Goal: Task Accomplishment & Management: Manage account settings

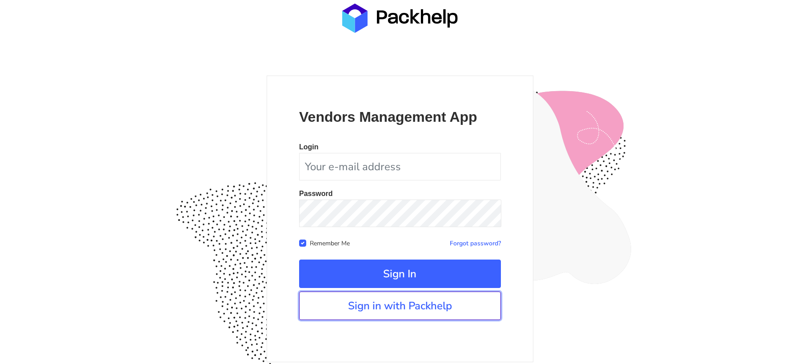
click at [368, 301] on link "Sign in with Packhelp" at bounding box center [400, 306] width 202 height 28
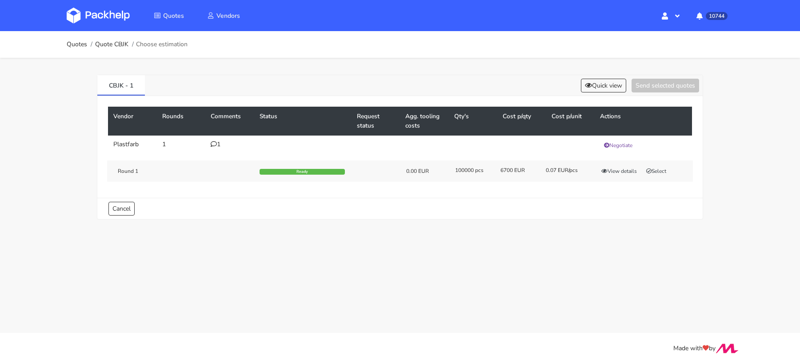
click at [216, 144] on icon at bounding box center [214, 144] width 6 height 6
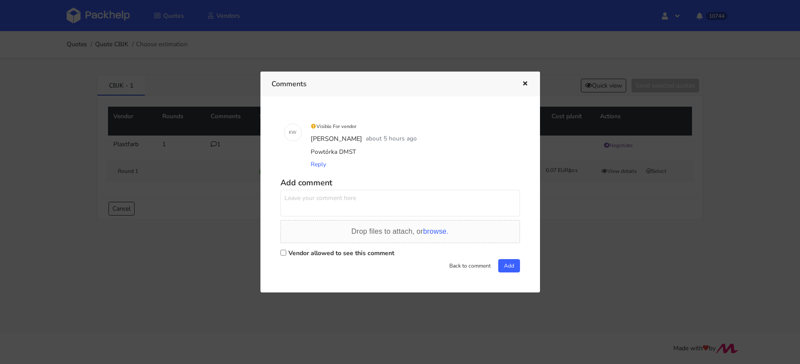
click at [349, 152] on div "Powtórka DMST" at bounding box center [413, 152] width 208 height 12
copy div "DMST"
click at [619, 265] on div at bounding box center [400, 182] width 800 height 364
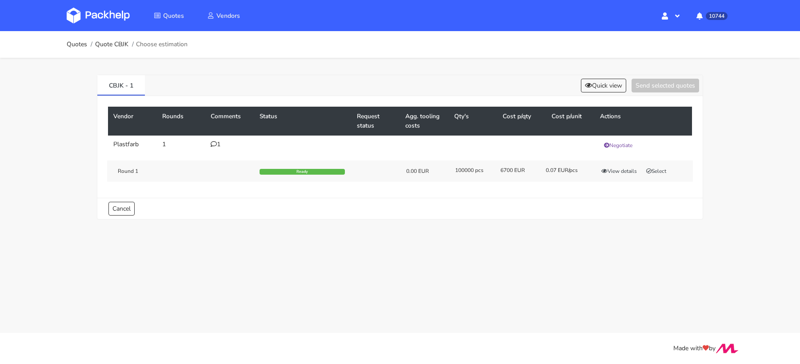
click at [665, 160] on div "Round 1 Ready 0.00 EUR 100000 pcs 6700 EUR 0.07 EUR/pcs View details Select" at bounding box center [400, 170] width 586 height 21
click at [658, 167] on button "Select" at bounding box center [656, 171] width 28 height 9
click at [669, 89] on button "Send selected quotes ( 1 )" at bounding box center [659, 86] width 80 height 14
click at [114, 16] on img at bounding box center [98, 16] width 63 height 16
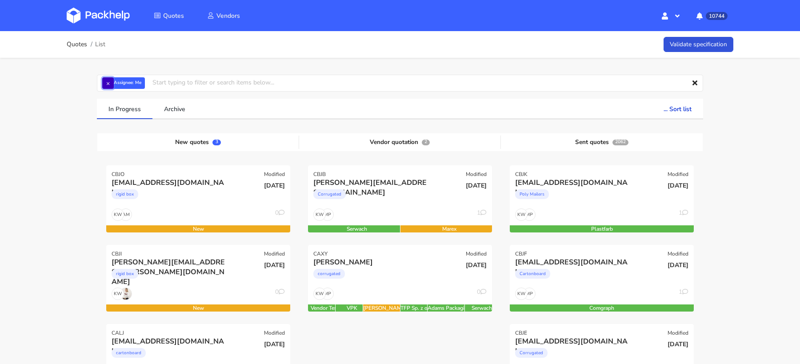
click at [109, 84] on button "×" at bounding box center [108, 83] width 12 height 12
click at [111, 84] on input "text" at bounding box center [400, 83] width 606 height 17
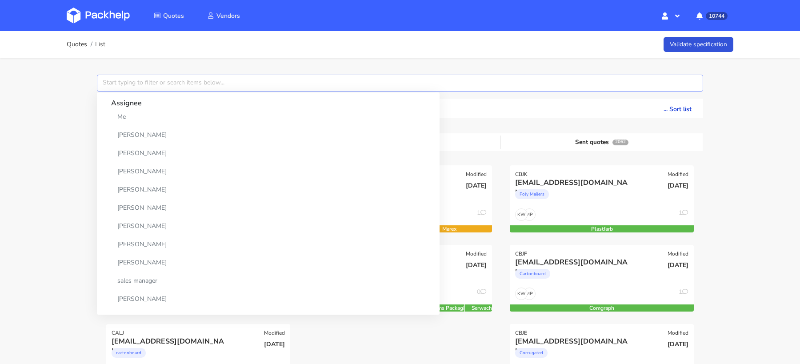
paste input "CBGA"
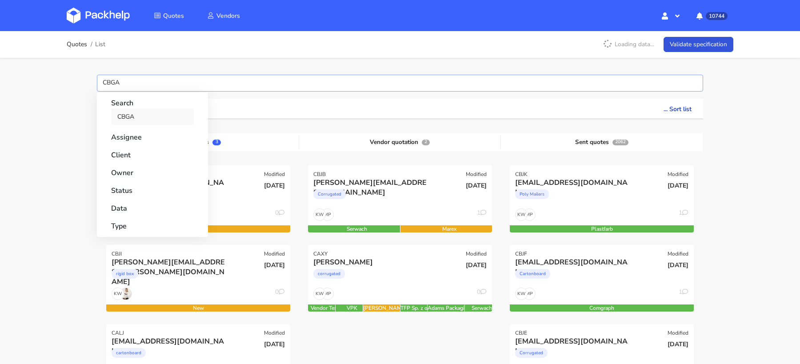
type input "CBGA"
click at [137, 116] on link "CBGA" at bounding box center [152, 116] width 83 height 16
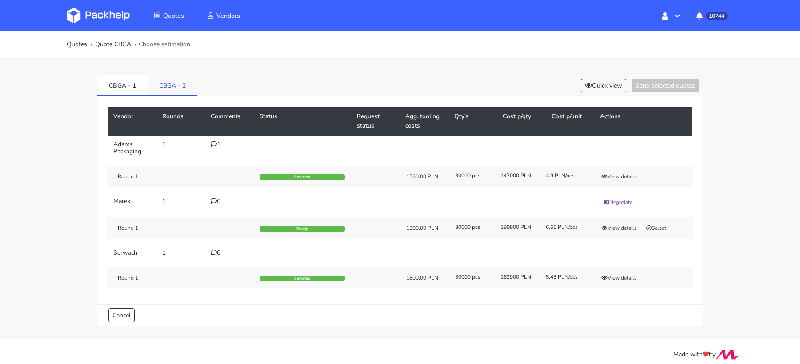
click at [174, 80] on link "CBGA - 2" at bounding box center [173, 85] width 50 height 20
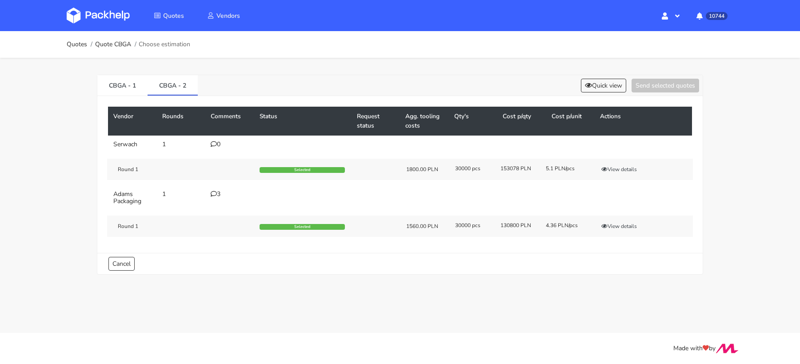
click at [216, 191] on div "3" at bounding box center [230, 194] width 38 height 7
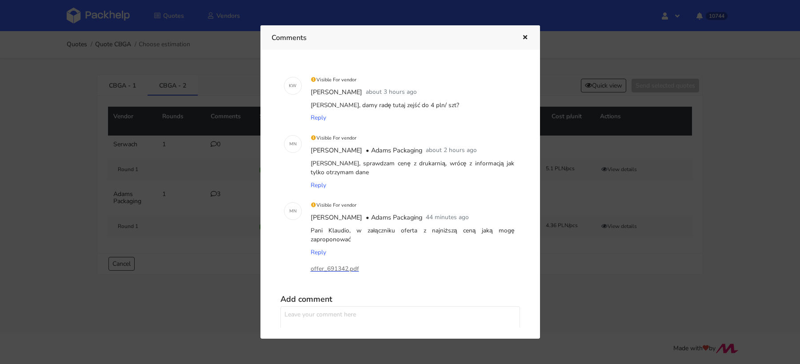
click at [342, 267] on p "offer_691342.pdf" at bounding box center [355, 269] width 89 height 10
click at [571, 252] on div at bounding box center [400, 182] width 800 height 364
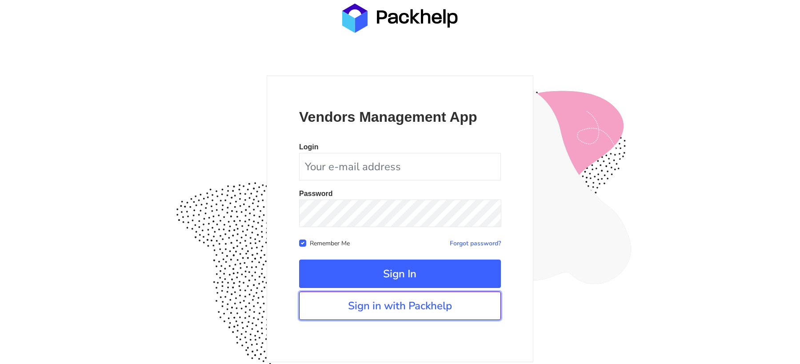
click at [340, 302] on link "Sign in with Packhelp" at bounding box center [400, 306] width 202 height 28
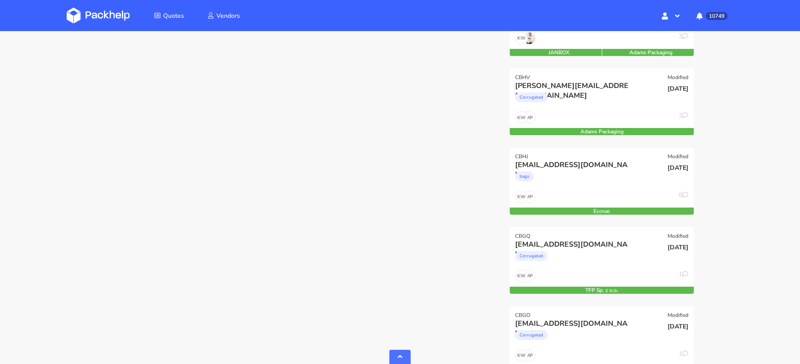
scroll to position [910, 0]
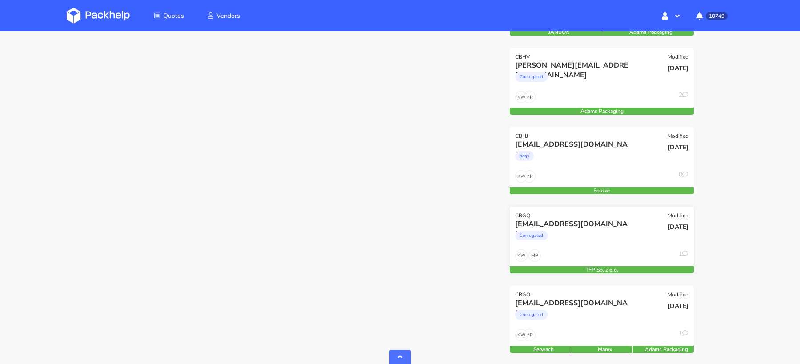
click at [595, 239] on div "Corrugated" at bounding box center [574, 238] width 118 height 18
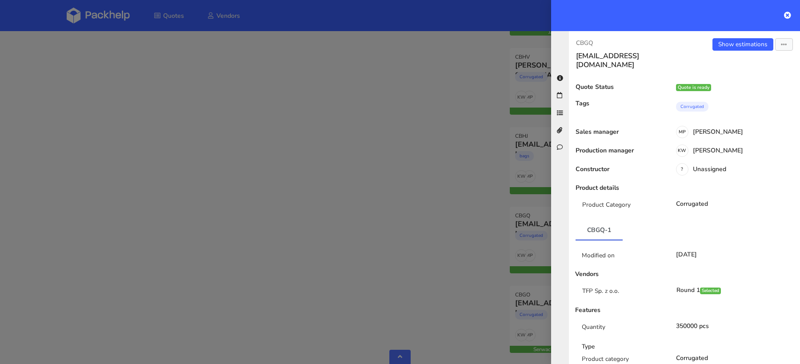
scroll to position [534, 0]
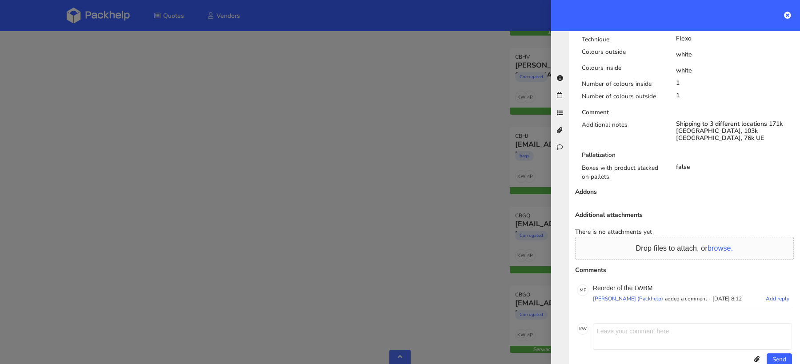
click at [639, 284] on p "Reorder of the LWBM" at bounding box center [692, 287] width 199 height 7
copy p "LWBM"
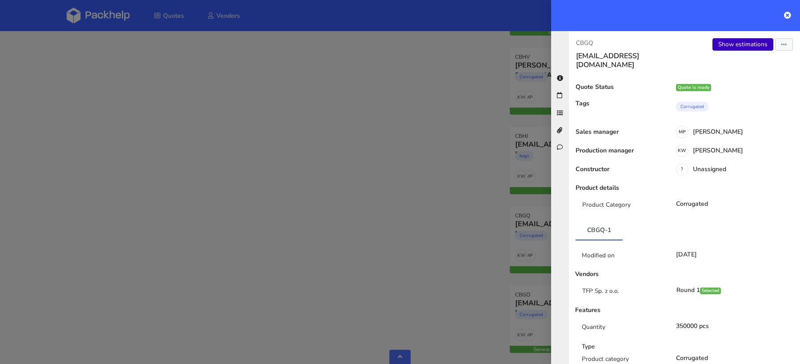
click at [744, 41] on link "Show estimations" at bounding box center [742, 44] width 61 height 12
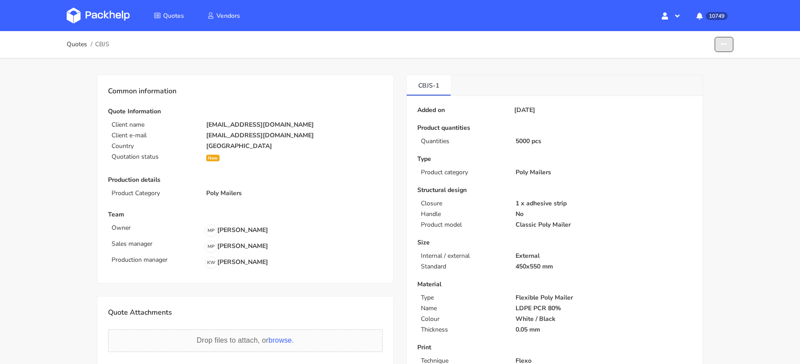
click at [724, 42] on icon "button" at bounding box center [724, 44] width 6 height 6
click at [684, 112] on link "Reject quote" at bounding box center [690, 113] width 78 height 15
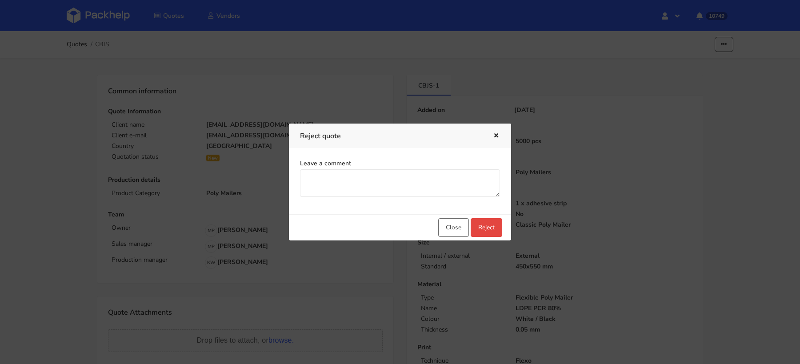
click at [324, 198] on div "Leave a comment" at bounding box center [400, 181] width 222 height 66
click at [331, 185] on textarea "Leave a comment" at bounding box center [400, 183] width 200 height 28
type textarea "no touch production"
click at [493, 230] on button "Reject" at bounding box center [487, 227] width 32 height 19
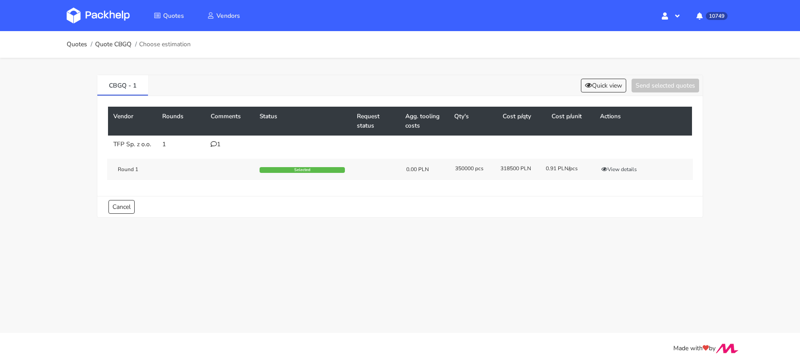
click at [110, 10] on img at bounding box center [98, 16] width 63 height 16
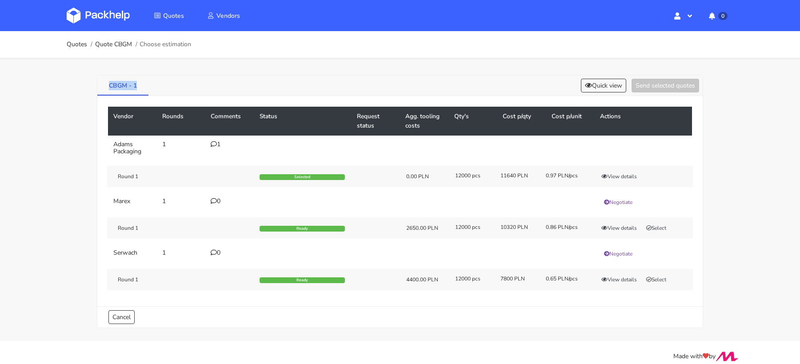
drag, startPoint x: 143, startPoint y: 87, endPoint x: 107, endPoint y: 87, distance: 36.4
click at [107, 87] on link "CBGM - 1" at bounding box center [122, 85] width 51 height 20
copy link "CBGM - 1"
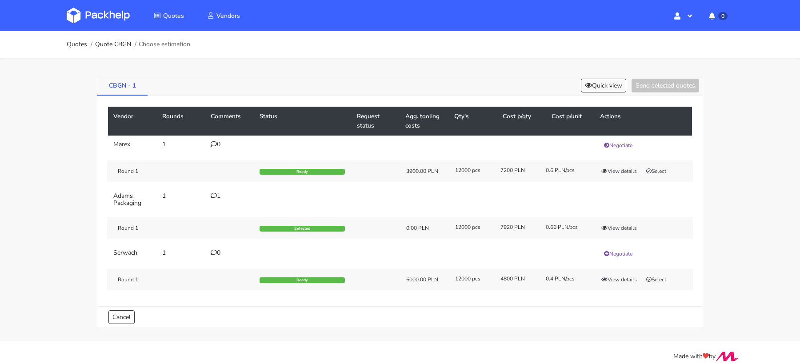
drag, startPoint x: 136, startPoint y: 89, endPoint x: 110, endPoint y: 89, distance: 26.7
click at [110, 89] on link "CBGN - 1" at bounding box center [122, 85] width 50 height 20
copy link "CBGN - 1"
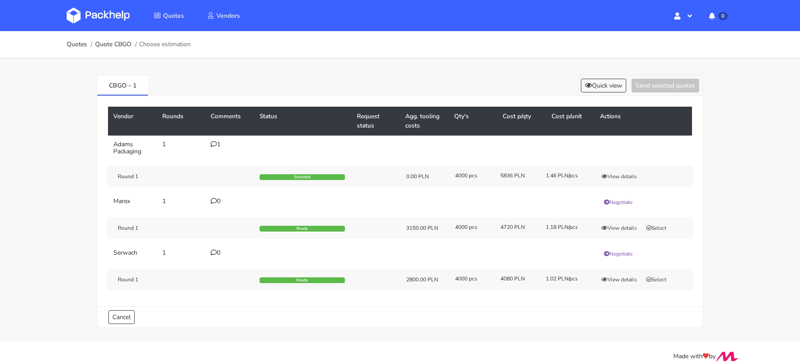
click at [149, 77] on div "CBGO - 1 Quick view Send selected quotes" at bounding box center [399, 85] width 605 height 21
drag, startPoint x: 142, startPoint y: 86, endPoint x: 85, endPoint y: 86, distance: 56.4
click at [84, 87] on div "CBGO - 1 Quick view Send selected quotes Vendor Rounds Comments Status Request …" at bounding box center [400, 199] width 640 height 283
copy link "CBGO - 1"
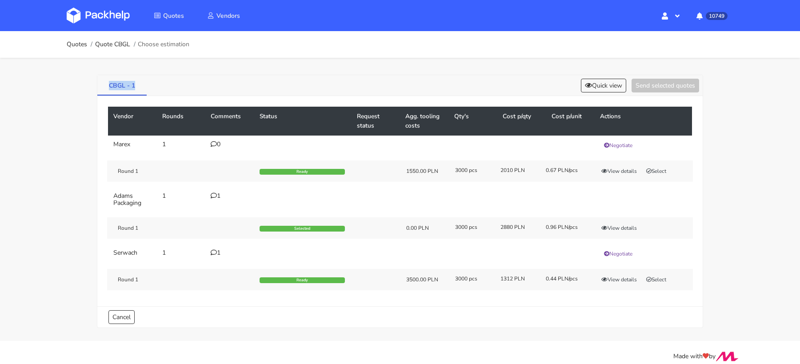
drag, startPoint x: 135, startPoint y: 89, endPoint x: 99, endPoint y: 85, distance: 36.2
click at [99, 85] on link "CBGL - 1" at bounding box center [121, 85] width 49 height 20
copy link "CBGL - 1"
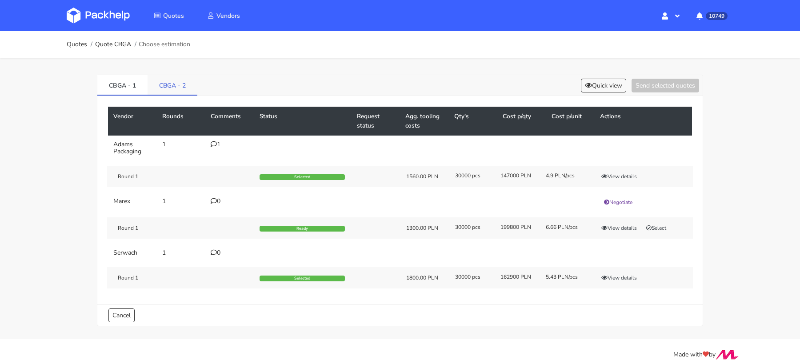
click at [171, 82] on link "CBGA - 2" at bounding box center [173, 85] width 50 height 20
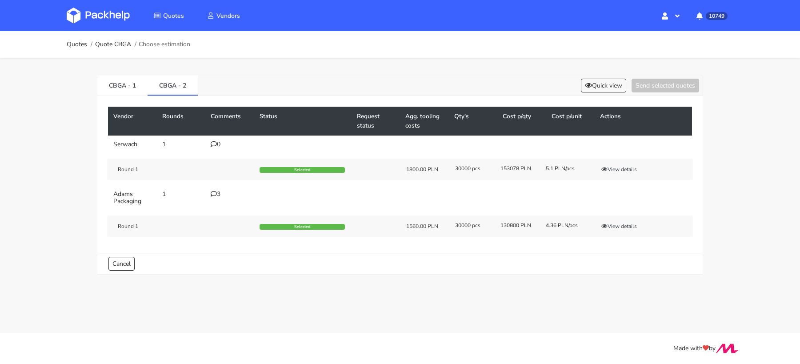
click at [219, 191] on div "3" at bounding box center [230, 194] width 38 height 7
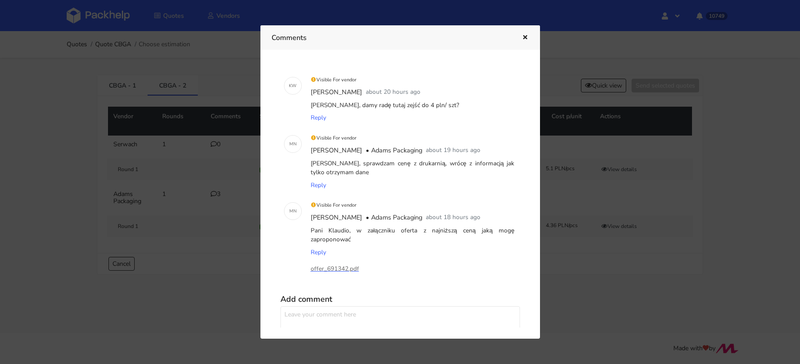
scroll to position [31, 0]
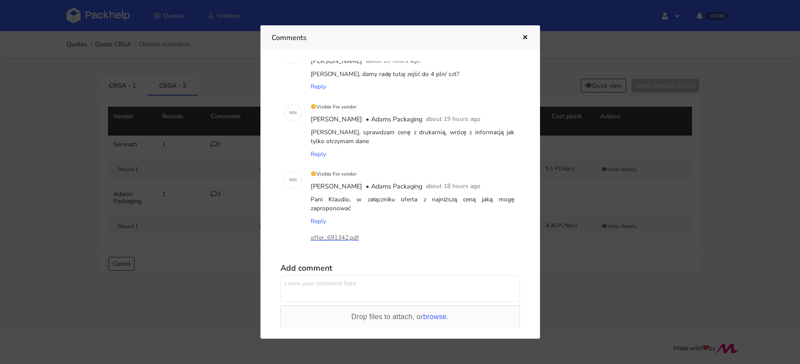
click at [335, 237] on p "offer_691342.pdf" at bounding box center [355, 238] width 89 height 10
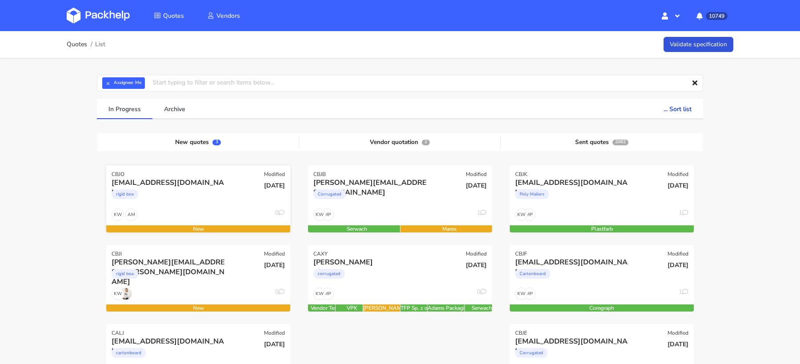
click at [184, 208] on div "AM KW 0" at bounding box center [198, 216] width 184 height 17
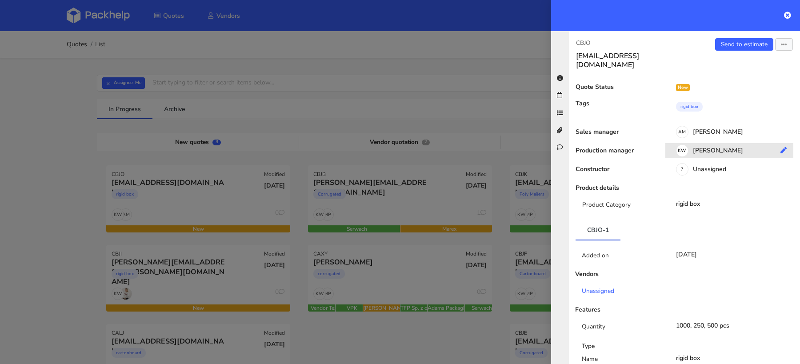
click at [713, 147] on div "KW Klaudia Wiśniewska" at bounding box center [732, 152] width 135 height 10
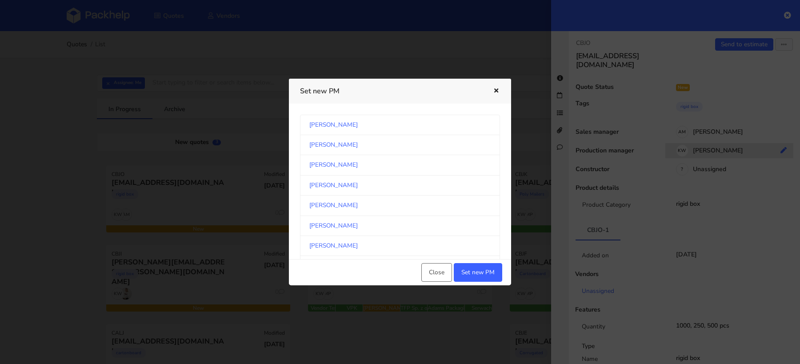
scroll to position [463, 0]
click at [376, 181] on link "Michał Palasek" at bounding box center [400, 186] width 200 height 20
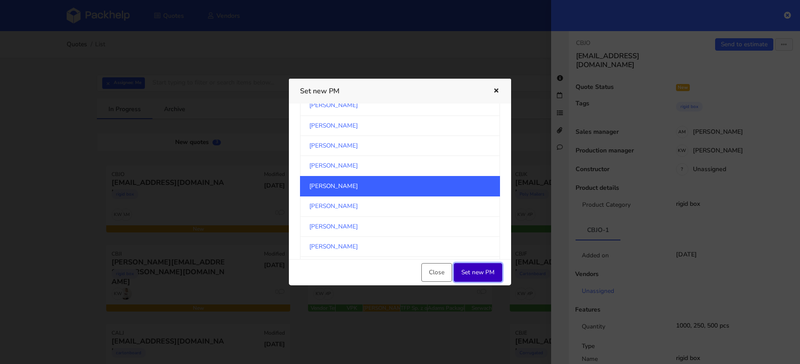
click at [479, 275] on button "Set new PM" at bounding box center [478, 272] width 48 height 19
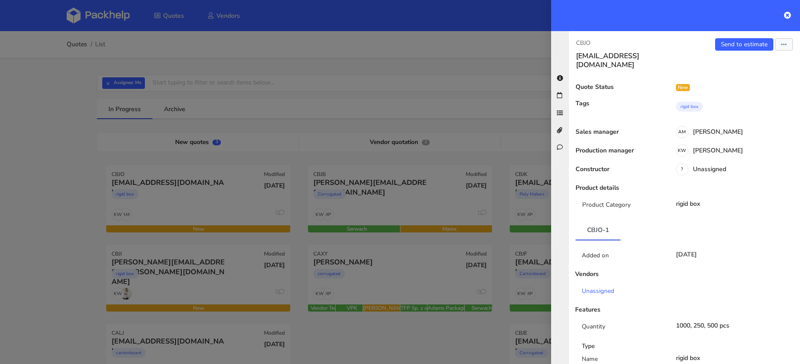
click at [1, 189] on div at bounding box center [400, 182] width 800 height 364
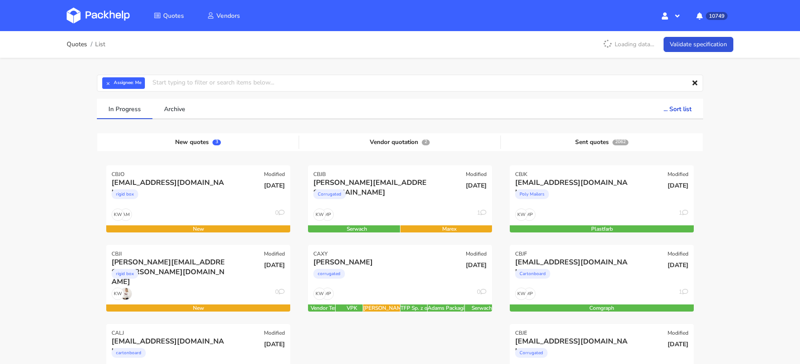
scroll to position [97, 0]
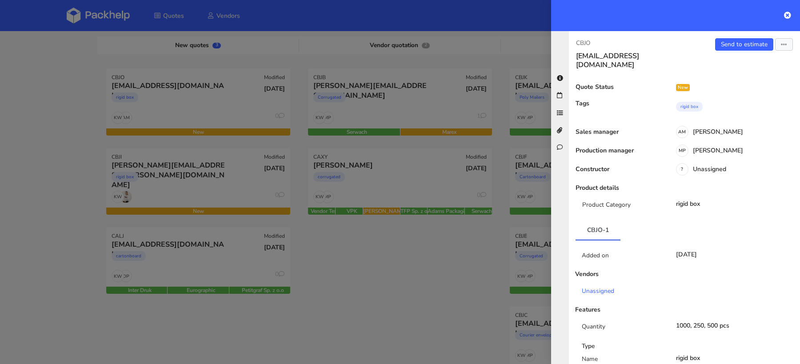
click at [411, 262] on div at bounding box center [400, 182] width 800 height 364
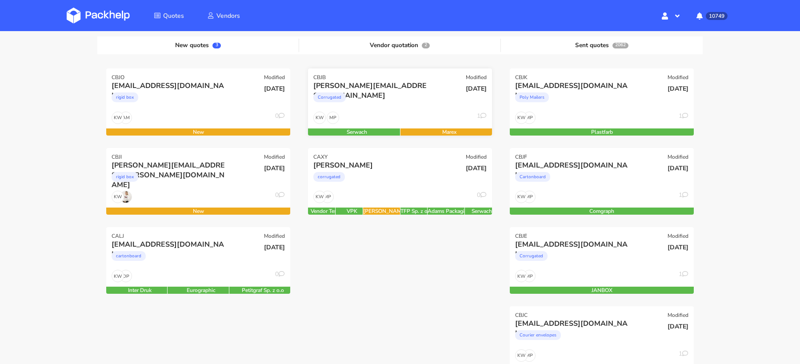
click at [396, 112] on div "MP KW 1" at bounding box center [400, 120] width 184 height 17
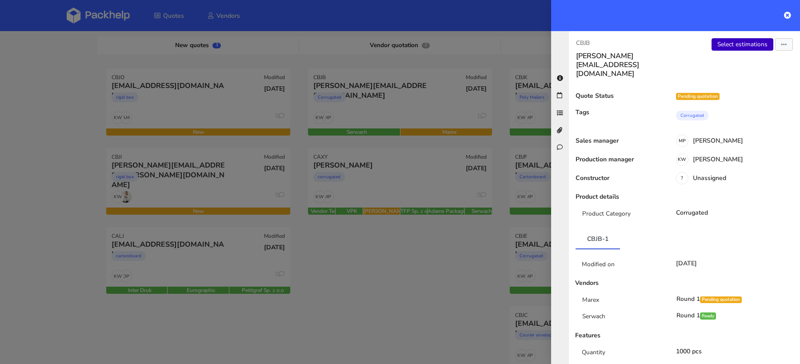
click at [743, 45] on link "Select estimations" at bounding box center [742, 44] width 62 height 12
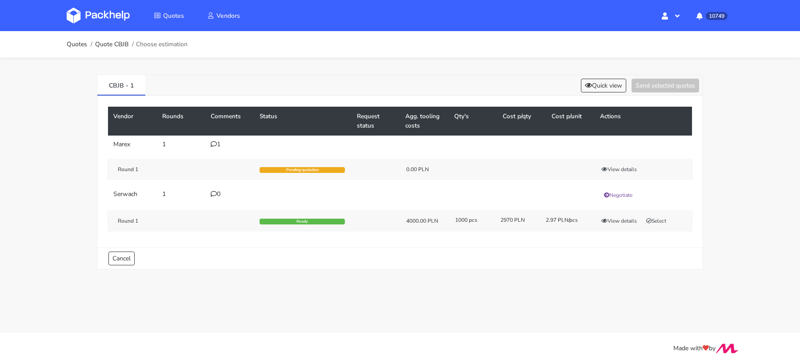
click at [217, 141] on div "1" at bounding box center [230, 144] width 38 height 7
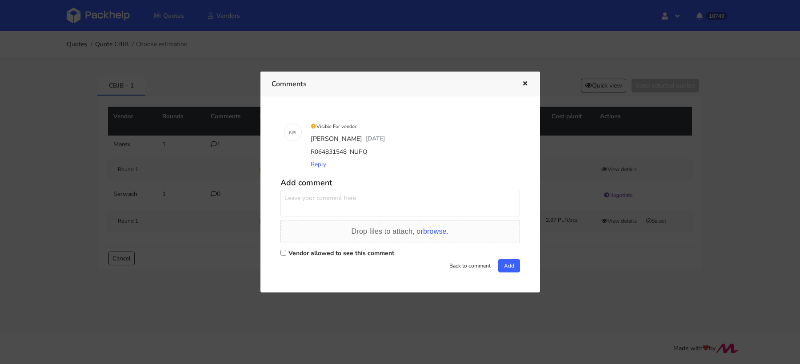
click at [285, 251] on input "Vendor allowed to see this comment" at bounding box center [283, 253] width 6 height 6
checkbox input "true"
click at [303, 208] on textarea at bounding box center [400, 203] width 240 height 27
type textarea "Dzień dobry, uda się podesłać [DATE] ofertę?"
click at [503, 268] on button "Add" at bounding box center [509, 265] width 22 height 13
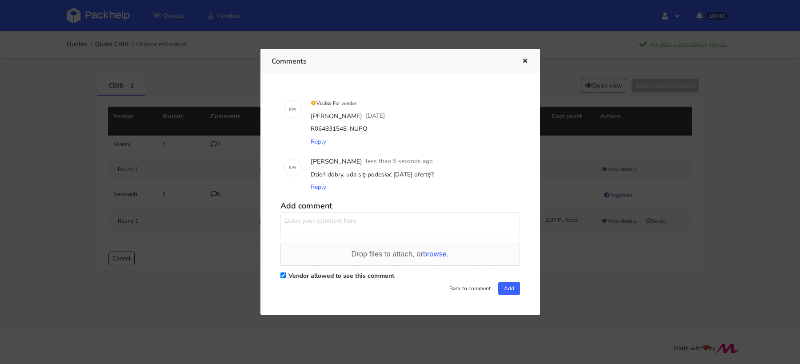
click at [60, 117] on div at bounding box center [400, 182] width 800 height 364
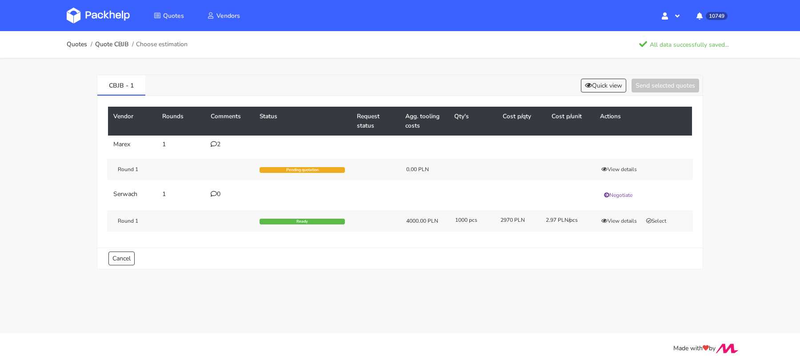
click at [114, 8] on img at bounding box center [98, 16] width 63 height 16
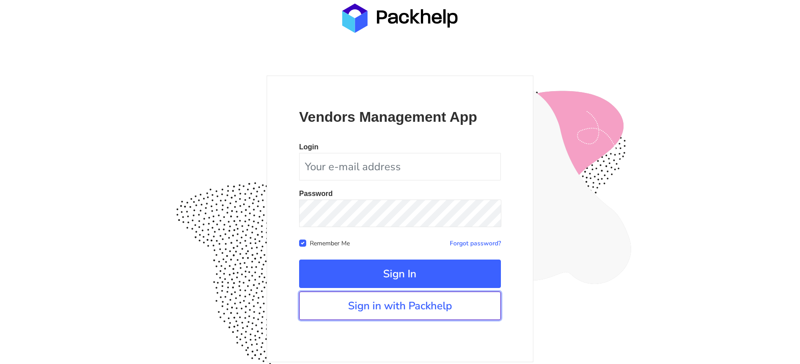
click at [419, 313] on link "Sign in with Packhelp" at bounding box center [400, 306] width 202 height 28
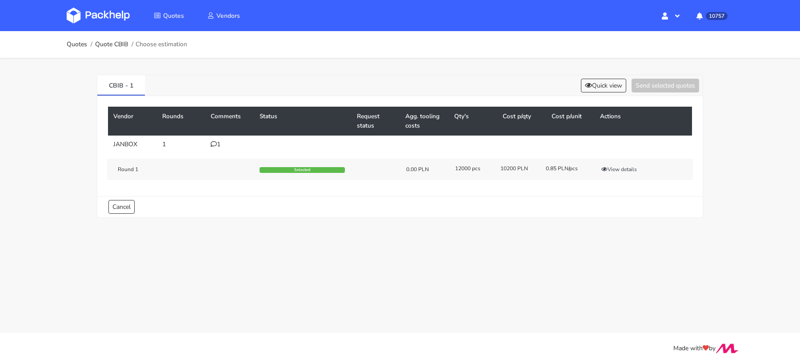
click at [213, 141] on icon at bounding box center [214, 144] width 6 height 6
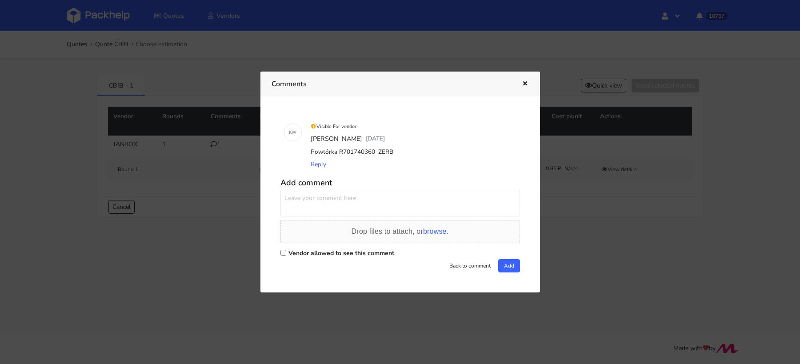
drag, startPoint x: 392, startPoint y: 152, endPoint x: 375, endPoint y: 152, distance: 17.3
click at [375, 152] on div "Powtórka R701740360_ZERB" at bounding box center [413, 152] width 208 height 12
copy div "ZERB"
click at [230, 169] on div at bounding box center [400, 182] width 800 height 364
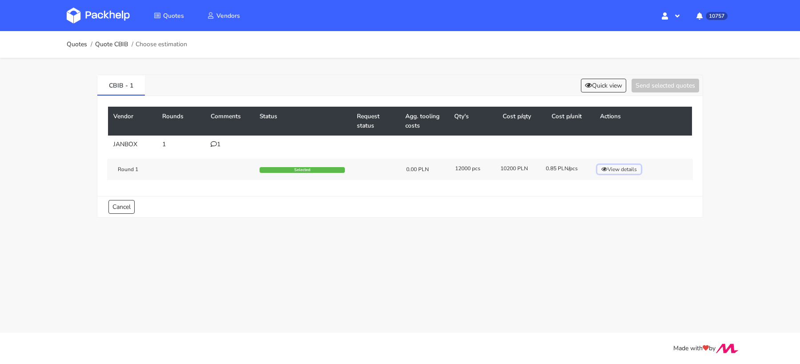
click at [613, 165] on button "View details" at bounding box center [619, 169] width 44 height 9
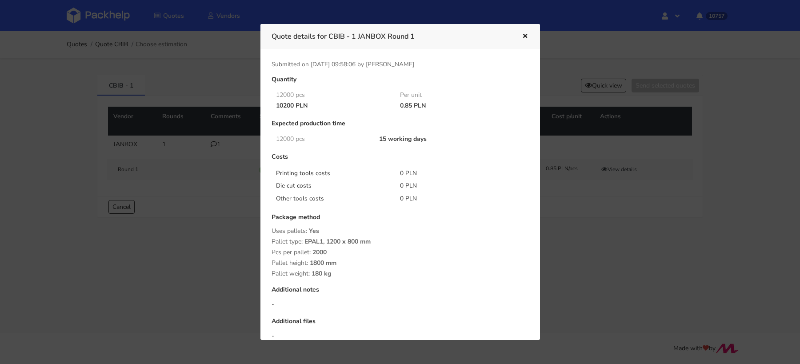
click at [592, 237] on div at bounding box center [400, 182] width 800 height 364
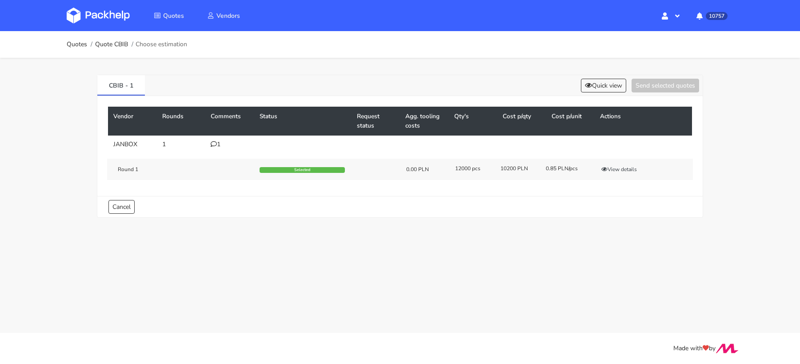
click at [216, 148] on td "1" at bounding box center [229, 145] width 49 height 18
click at [214, 141] on icon at bounding box center [214, 144] width 6 height 6
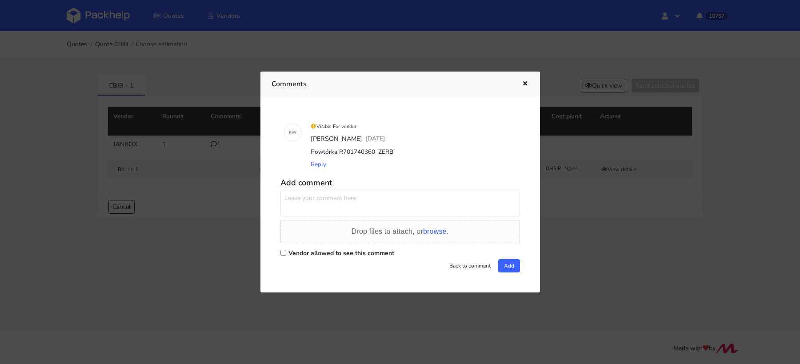
click at [625, 172] on div at bounding box center [400, 182] width 800 height 364
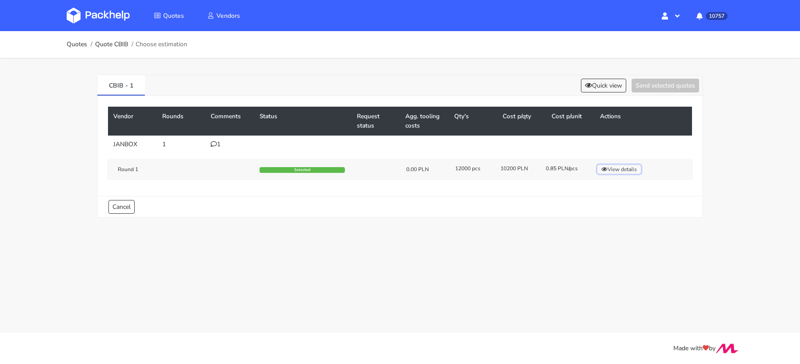
click at [628, 172] on button "View details" at bounding box center [619, 169] width 44 height 9
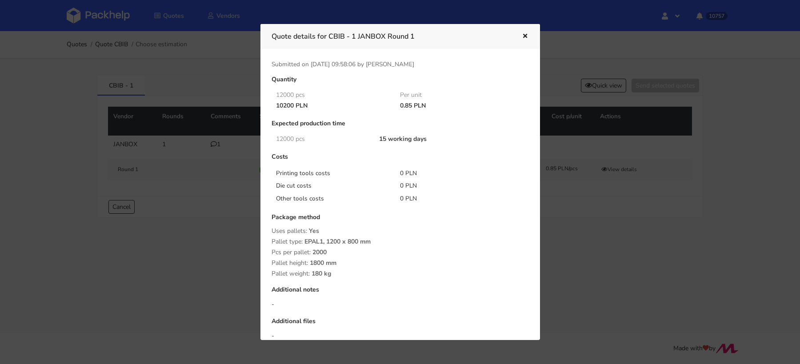
click at [626, 219] on div at bounding box center [400, 182] width 800 height 364
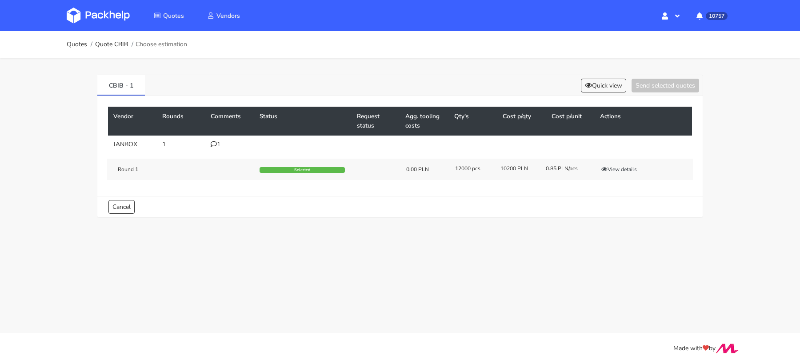
click at [216, 145] on div "1" at bounding box center [230, 144] width 38 height 7
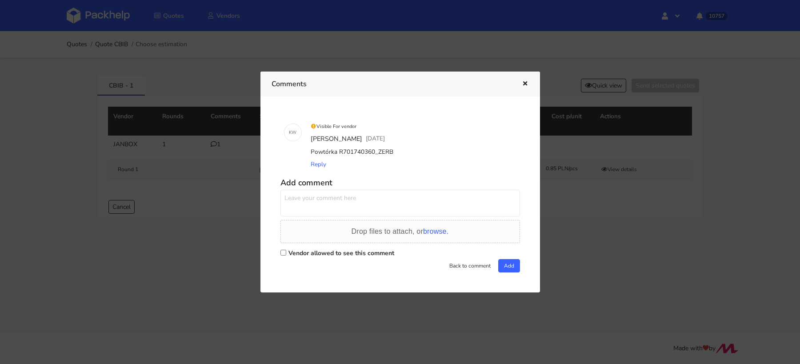
click at [378, 148] on div "Powtórka R701740360_ZERB" at bounding box center [413, 152] width 208 height 12
copy div "R701740360_ZERB"
click at [338, 154] on div "Powtórka R701740360_ZERB" at bounding box center [413, 152] width 208 height 12
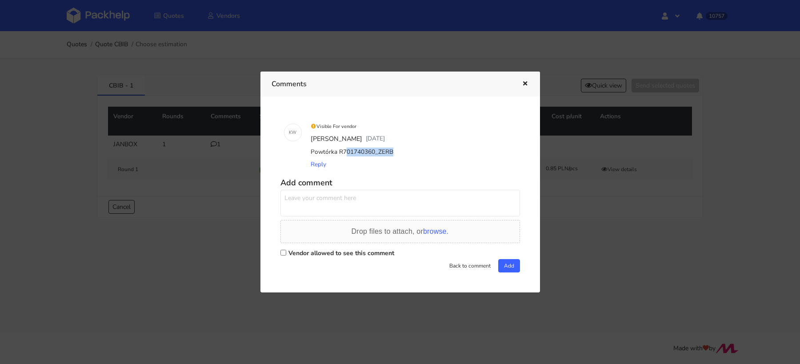
click at [338, 154] on div "Powtórka R701740360_ZERB" at bounding box center [413, 152] width 208 height 12
copy div "Powtórka R701740360_ZERB"
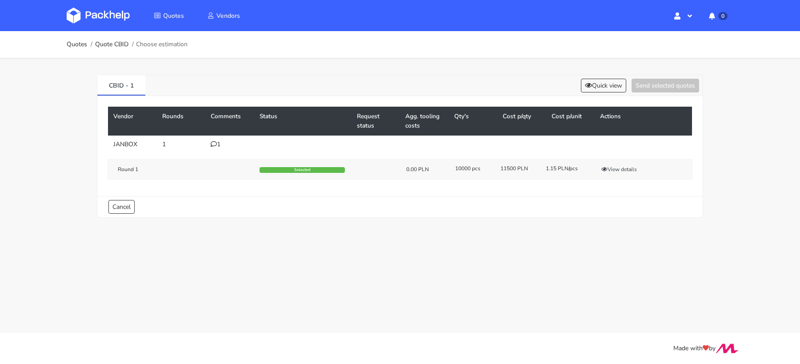
click at [215, 143] on icon at bounding box center [214, 144] width 6 height 6
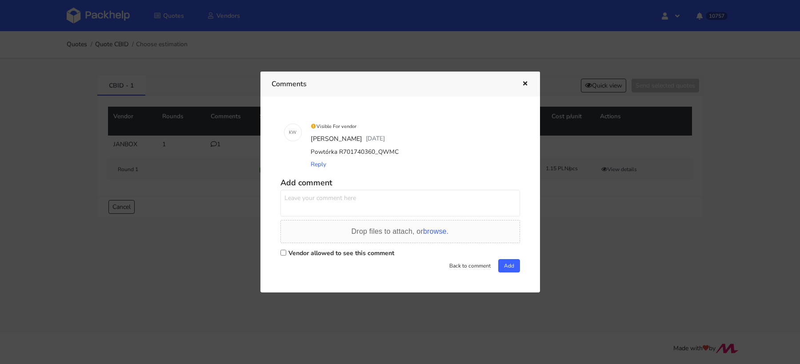
click at [212, 127] on div at bounding box center [400, 182] width 800 height 364
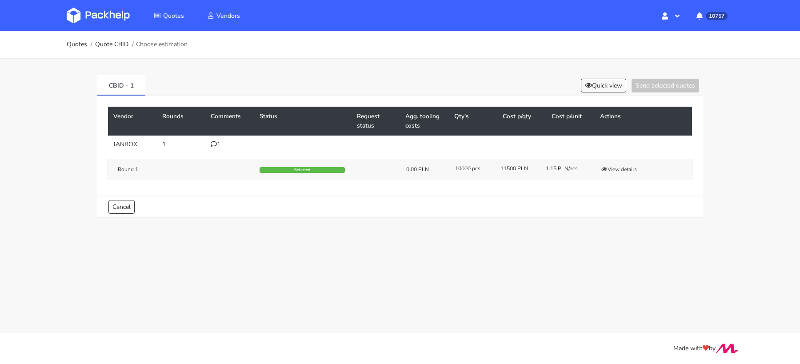
click at [216, 141] on div "1" at bounding box center [230, 144] width 38 height 7
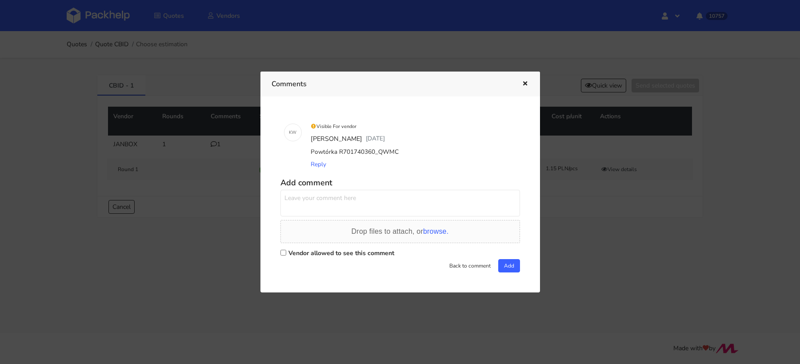
click at [340, 152] on div "Powtórka R701740360_QWMC" at bounding box center [413, 152] width 208 height 12
click at [339, 152] on div "Powtórka R701740360_QWMC" at bounding box center [413, 152] width 208 height 12
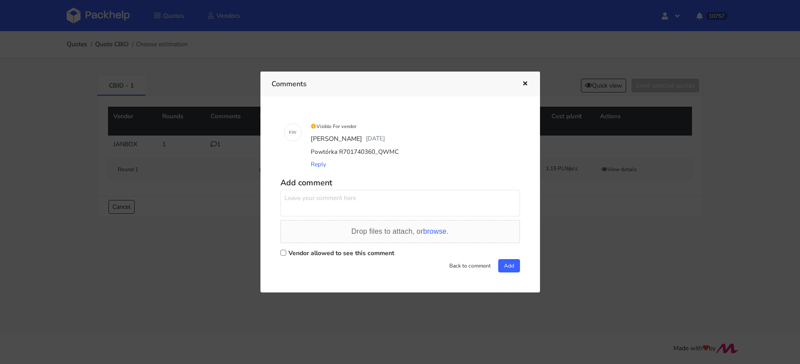
click at [243, 171] on div at bounding box center [400, 182] width 800 height 364
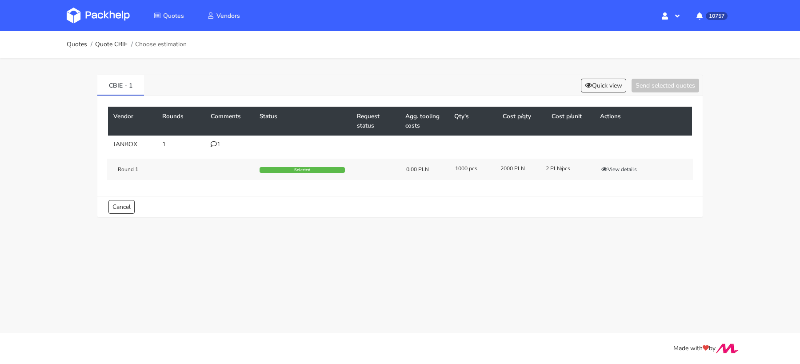
click at [216, 141] on div "1" at bounding box center [230, 144] width 38 height 7
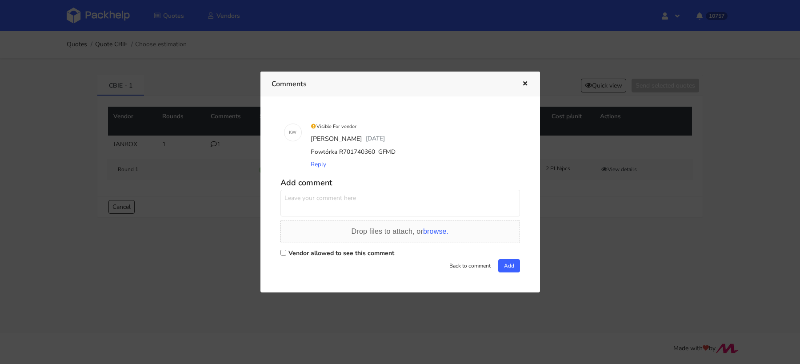
click at [198, 115] on div at bounding box center [400, 182] width 800 height 364
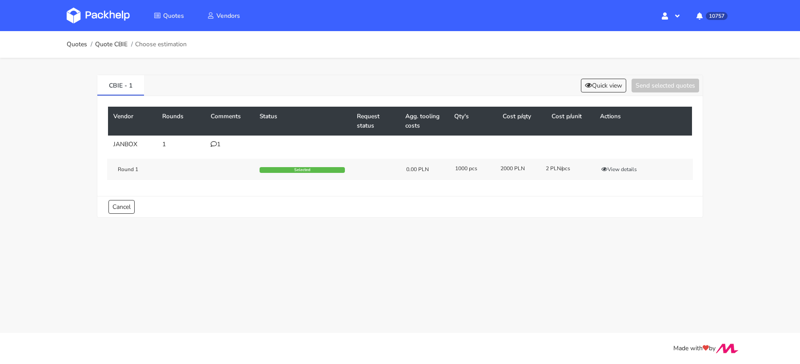
click at [215, 138] on td "1" at bounding box center [229, 145] width 49 height 18
click at [219, 144] on div "1" at bounding box center [230, 144] width 38 height 7
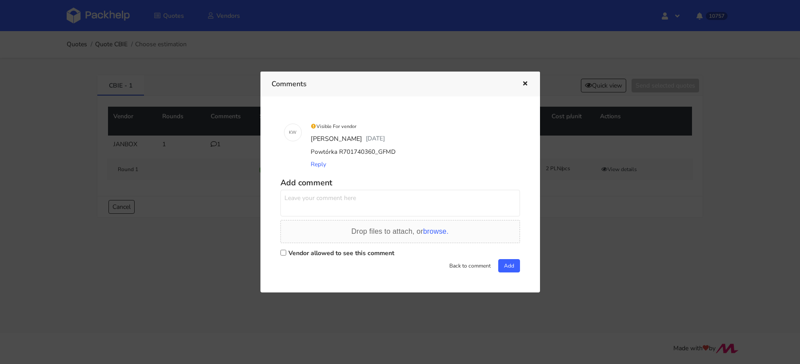
click at [343, 152] on div "Powtórka R701740360_GFMD" at bounding box center [413, 152] width 208 height 12
click at [335, 150] on div "Powtórka R701740360_GFMD" at bounding box center [413, 152] width 208 height 12
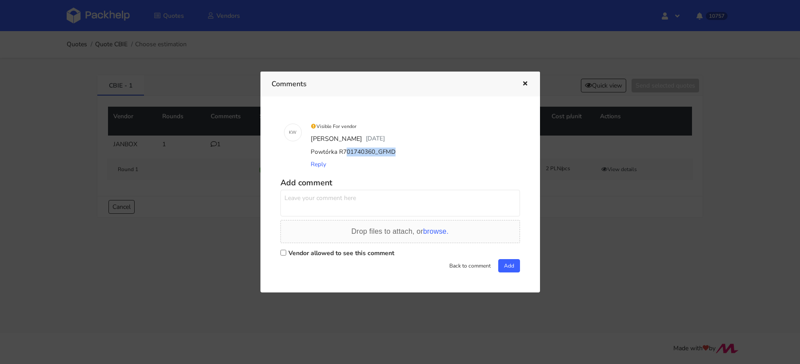
copy div "Powtórka R701740360_GFMD"
click at [346, 152] on div "Powtórka R701740360_GFMD" at bounding box center [413, 152] width 208 height 12
click at [198, 160] on div at bounding box center [400, 182] width 800 height 364
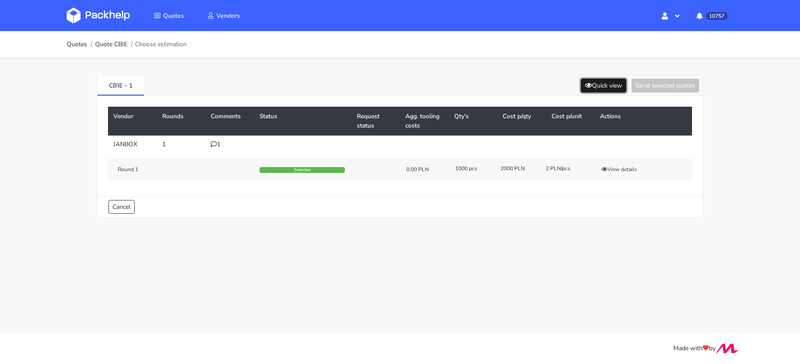
click at [607, 87] on button "Quick view" at bounding box center [603, 86] width 45 height 14
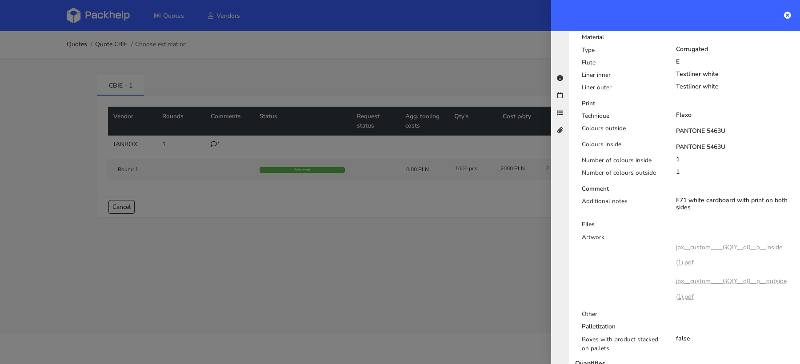
scroll to position [341, 0]
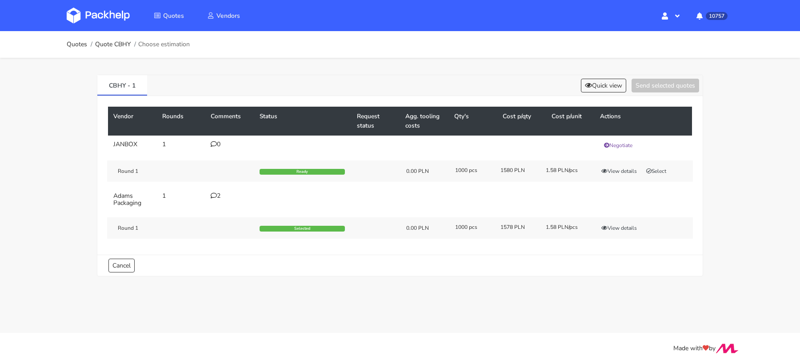
click at [220, 196] on div "2" at bounding box center [230, 195] width 38 height 7
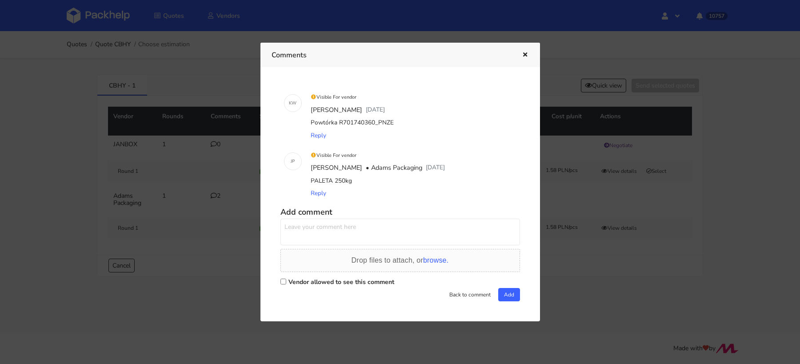
click at [385, 123] on div "Powtórka R701740360_PNZE" at bounding box center [413, 122] width 208 height 12
click at [393, 123] on div "Powtórka R701740360_PNZE" at bounding box center [413, 122] width 208 height 12
drag, startPoint x: 396, startPoint y: 123, endPoint x: 375, endPoint y: 123, distance: 21.8
click at [375, 123] on div "Powtórka R701740360_PNZE" at bounding box center [413, 122] width 208 height 12
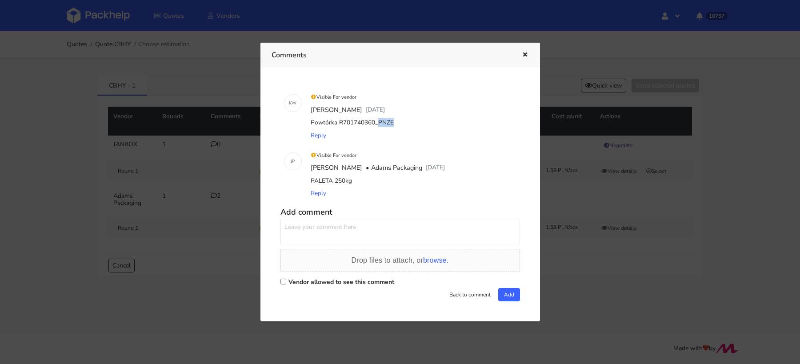
copy div "R701740360_PNZE"
click at [168, 222] on div at bounding box center [400, 182] width 800 height 364
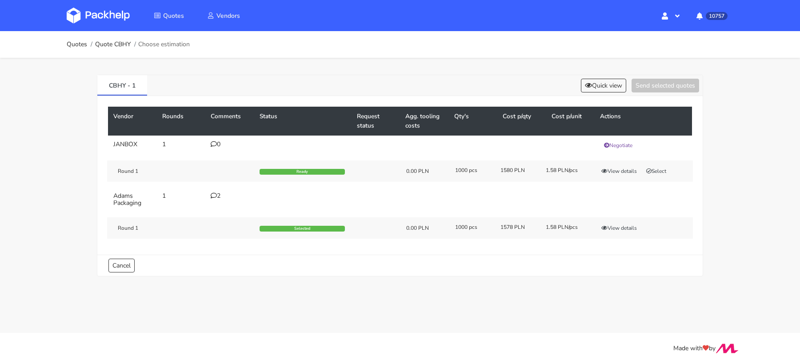
click at [214, 192] on icon at bounding box center [214, 195] width 6 height 6
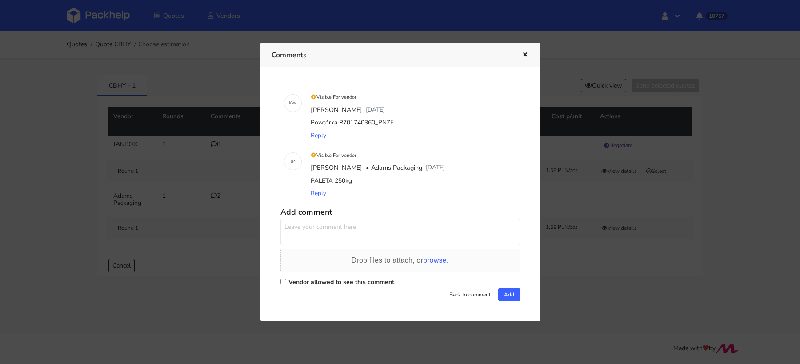
click at [607, 179] on div at bounding box center [400, 182] width 800 height 364
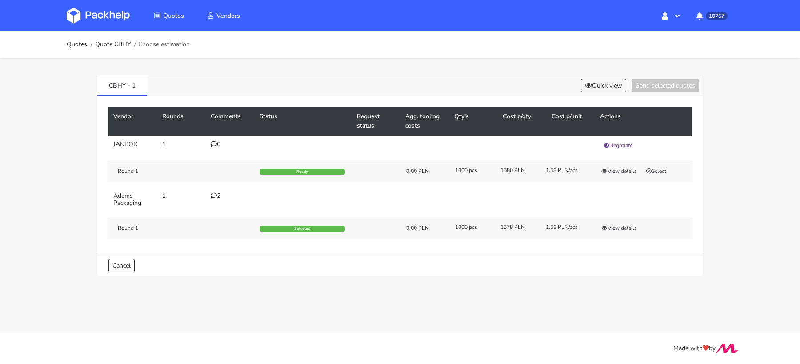
click at [614, 220] on div "Round 1 Selected 0.00 PLN 1000 pcs 1578 PLN 1.58 PLN/pcs View details" at bounding box center [400, 227] width 586 height 21
click at [614, 224] on button "View details" at bounding box center [619, 228] width 44 height 9
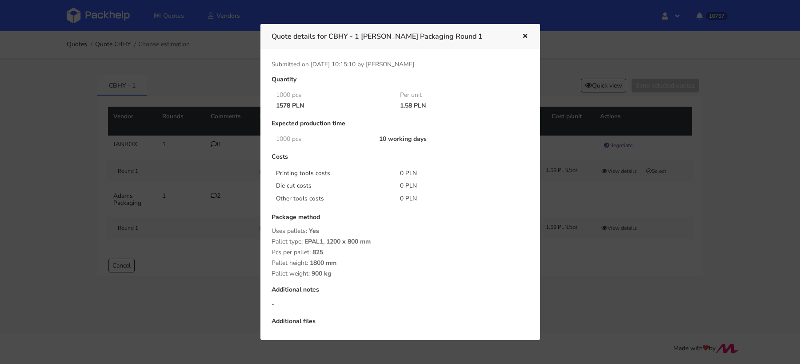
click at [609, 251] on div at bounding box center [400, 182] width 800 height 364
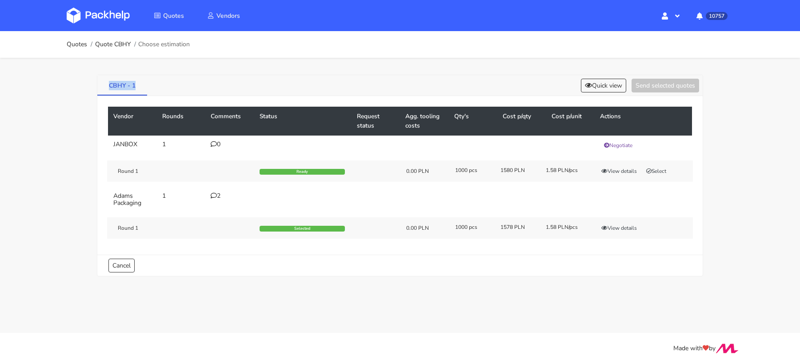
drag, startPoint x: 140, startPoint y: 86, endPoint x: 105, endPoint y: 85, distance: 35.1
click at [104, 86] on link "CBHY - 1" at bounding box center [122, 85] width 50 height 20
copy link "CBHY - 1"
click at [213, 196] on icon at bounding box center [214, 195] width 6 height 6
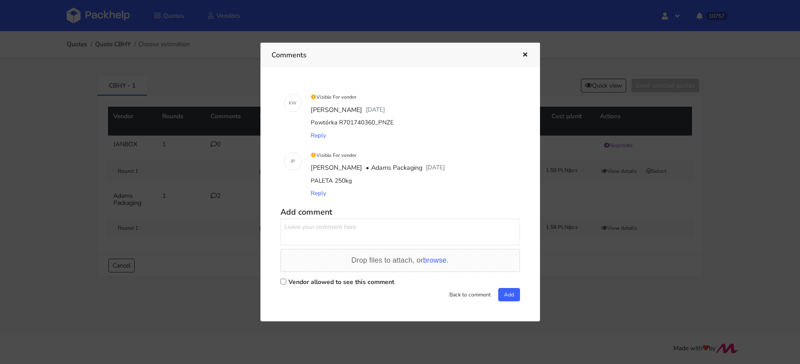
drag, startPoint x: 393, startPoint y: 124, endPoint x: 337, endPoint y: 124, distance: 56.4
click at [337, 124] on div "Powtórka R701740360_PNZE" at bounding box center [413, 122] width 208 height 12
copy div "R701740360_PNZE"
click at [326, 120] on div "Powtórka R701740360_PNZE" at bounding box center [413, 122] width 208 height 12
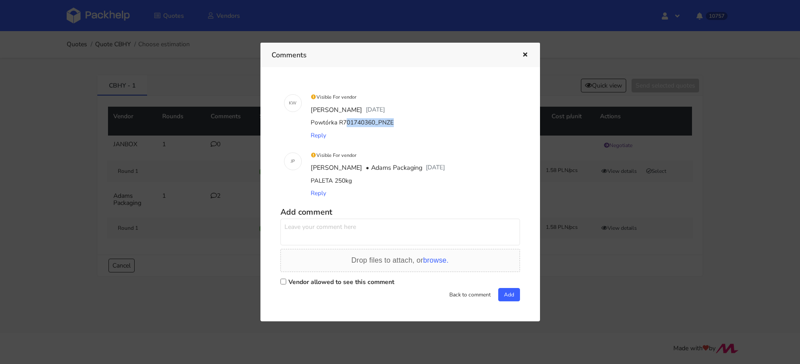
click at [326, 120] on div "Powtórka R701740360_PNZE" at bounding box center [413, 122] width 208 height 12
copy div "Powtórka R701740360_PNZE"
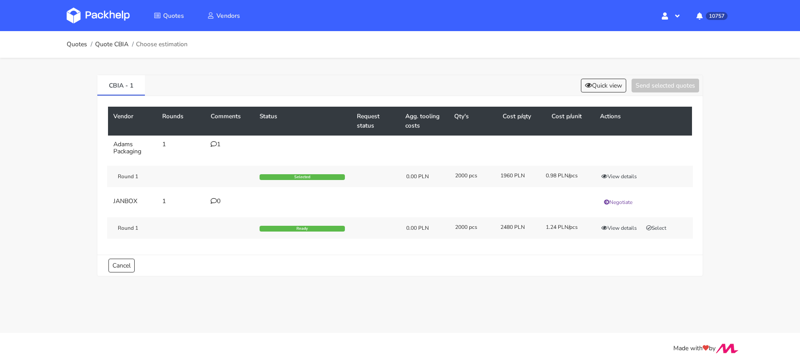
click at [216, 144] on icon at bounding box center [214, 144] width 6 height 6
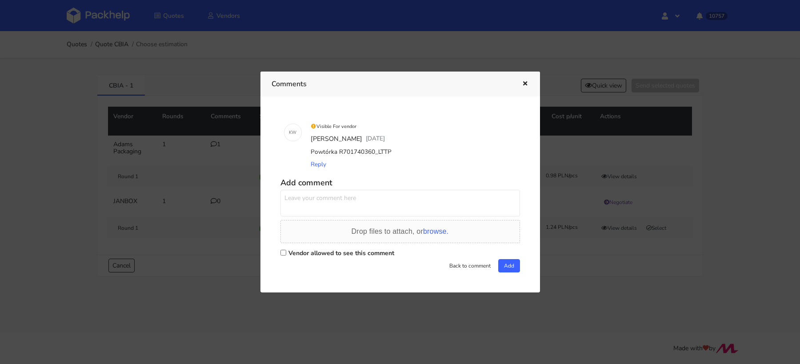
click at [384, 154] on div "Powtórka R701740360_LTTP" at bounding box center [413, 152] width 208 height 12
copy div "Powtórka R701740360_LTTP"
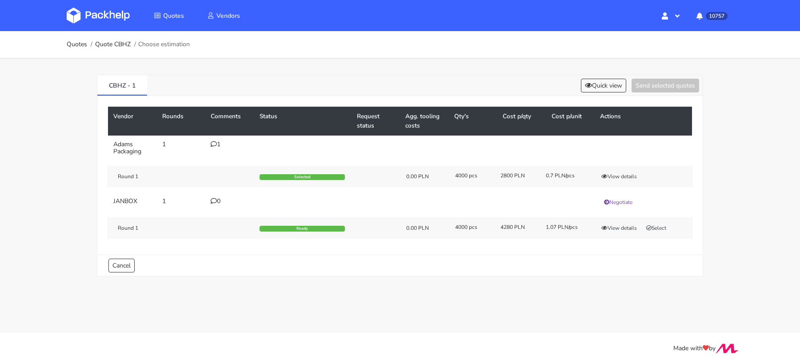
click at [216, 144] on icon at bounding box center [214, 144] width 6 height 6
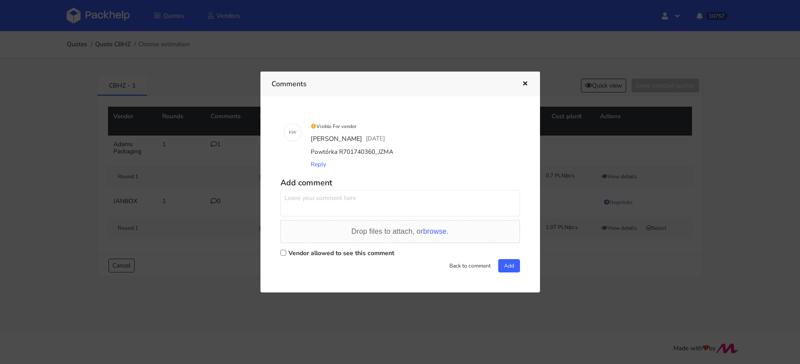
click at [396, 157] on div "Powtórka R701740360_JZMA" at bounding box center [413, 152] width 208 height 12
drag, startPoint x: 397, startPoint y: 152, endPoint x: 309, endPoint y: 153, distance: 88.0
click at [309, 153] on div "Powtórka R701740360_JZMA" at bounding box center [413, 152] width 208 height 12
copy div "Powtórka R701740360_JZMA"
